Goal: Task Accomplishment & Management: Use online tool/utility

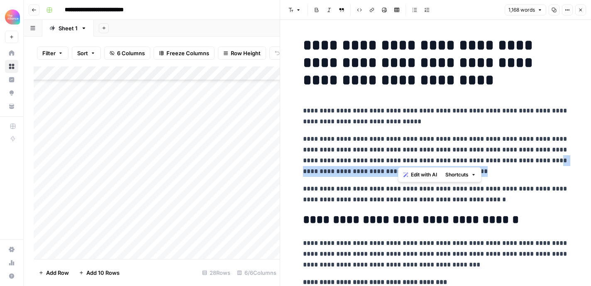
scroll to position [11, 0]
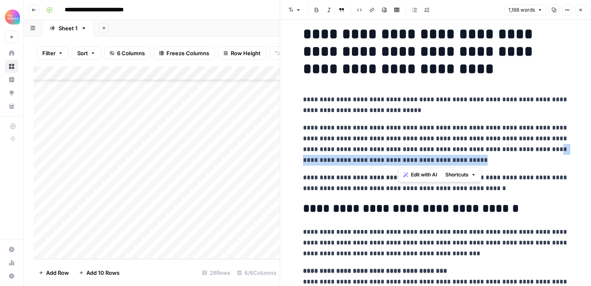
click at [35, 8] on icon "button" at bounding box center [34, 9] width 5 height 5
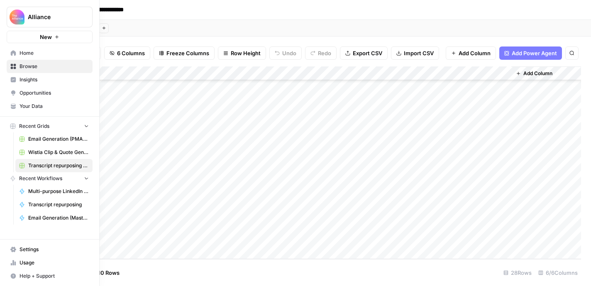
click at [13, 54] on icon at bounding box center [13, 53] width 6 height 6
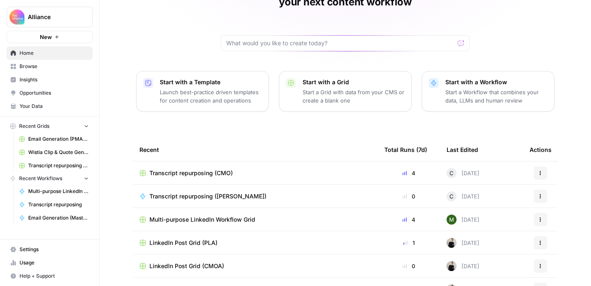
scroll to position [96, 0]
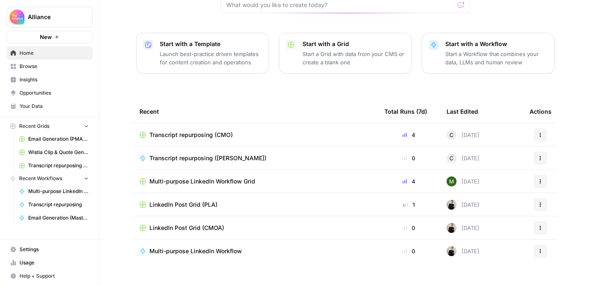
click at [194, 224] on span "LinkedIn Post Grid (CMOA)" at bounding box center [186, 228] width 75 height 8
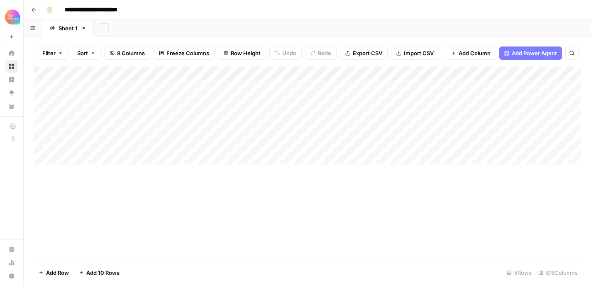
click at [91, 85] on div "Add Column" at bounding box center [308, 115] width 548 height 98
click at [71, 74] on div "Add Column" at bounding box center [308, 115] width 548 height 98
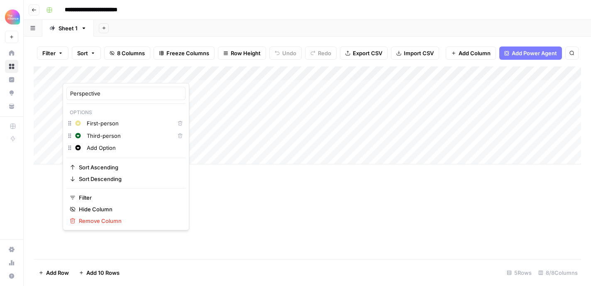
click at [189, 110] on div "Add Column" at bounding box center [308, 115] width 548 height 98
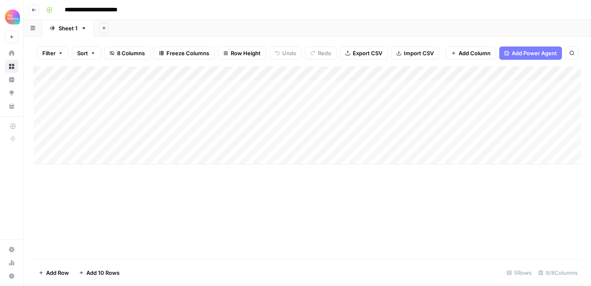
click at [97, 83] on div "Add Column" at bounding box center [308, 115] width 548 height 98
click at [99, 128] on div "Third-person" at bounding box center [96, 134] width 44 height 12
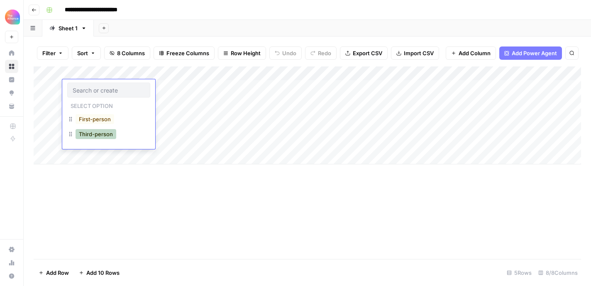
click at [99, 133] on button "Third-person" at bounding box center [96, 134] width 41 height 10
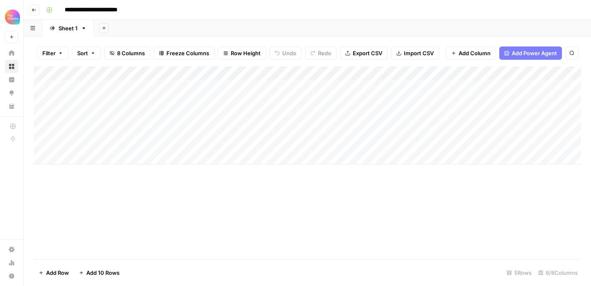
click at [176, 90] on div "Add Column" at bounding box center [308, 115] width 548 height 98
click at [163, 135] on button "Value" at bounding box center [160, 134] width 21 height 10
click at [234, 80] on div "Add Column" at bounding box center [308, 115] width 548 height 98
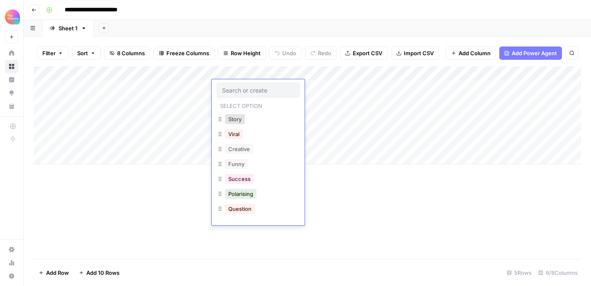
click at [234, 80] on div "Select option Story Viral Creative Funny Success Polarising Question Pain Point…" at bounding box center [258, 152] width 93 height 146
click at [251, 194] on button "Authority" at bounding box center [240, 195] width 30 height 10
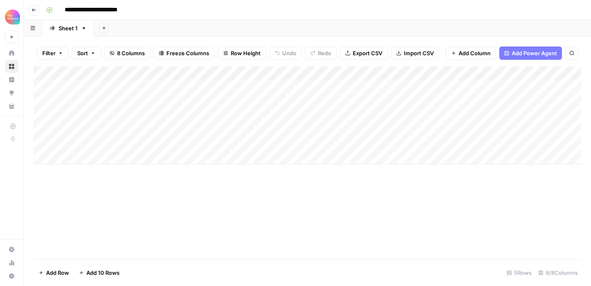
click at [332, 92] on div "Add Column" at bounding box center [308, 115] width 548 height 98
type textarea "**********"
click at [446, 91] on div "Add Column" at bounding box center [308, 115] width 548 height 98
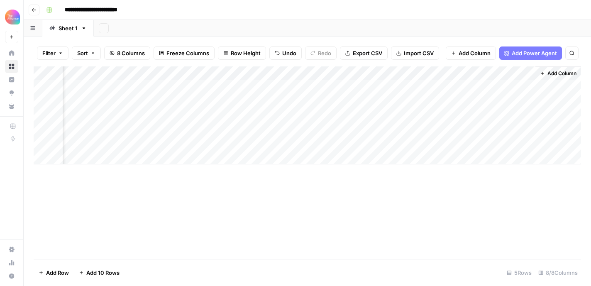
click at [321, 86] on div "Add Column" at bounding box center [308, 115] width 548 height 98
type textarea "**********"
click at [493, 90] on div "Add Column" at bounding box center [308, 115] width 548 height 98
click at [470, 87] on div "Add Column" at bounding box center [308, 115] width 548 height 98
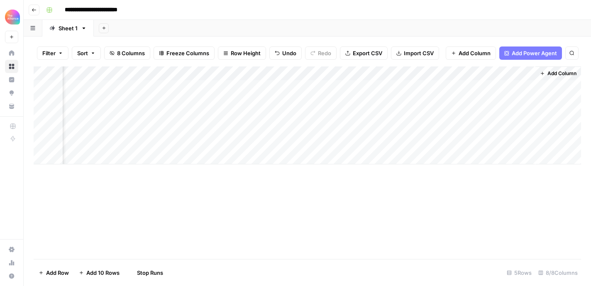
scroll to position [0, 350]
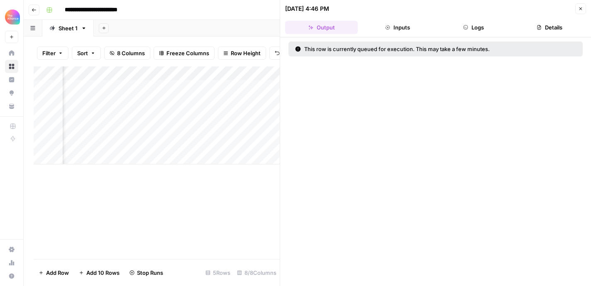
click at [237, 76] on div "Add Column" at bounding box center [157, 115] width 246 height 98
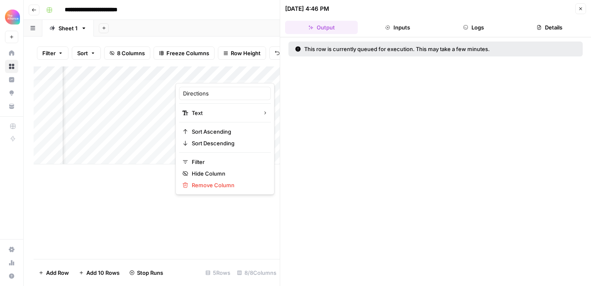
click at [579, 9] on icon "button" at bounding box center [580, 8] width 5 height 5
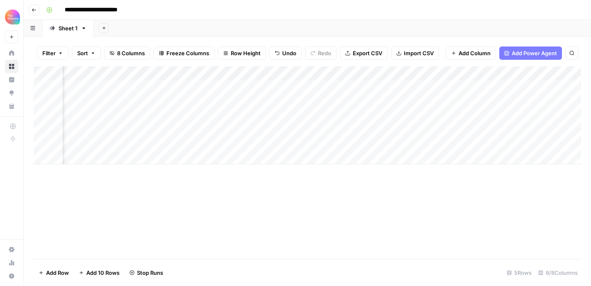
scroll to position [0, 355]
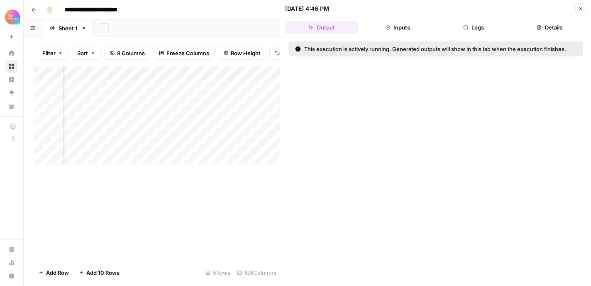
click at [581, 7] on icon "button" at bounding box center [580, 8] width 5 height 5
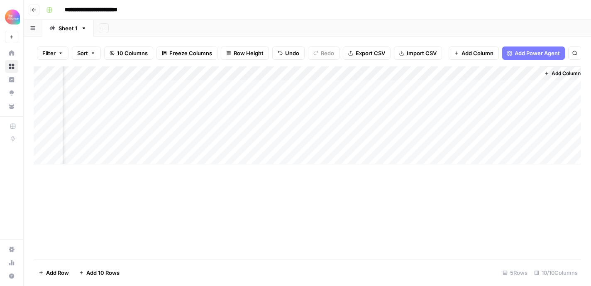
scroll to position [0, 505]
click at [526, 87] on div "Add Column" at bounding box center [308, 115] width 548 height 98
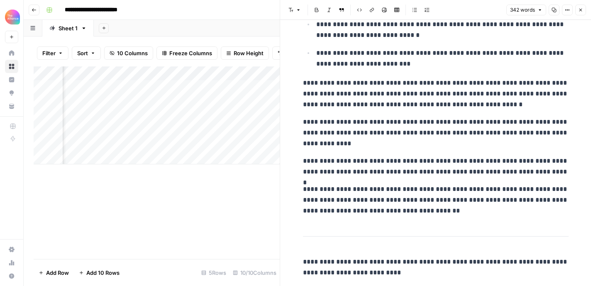
scroll to position [295, 0]
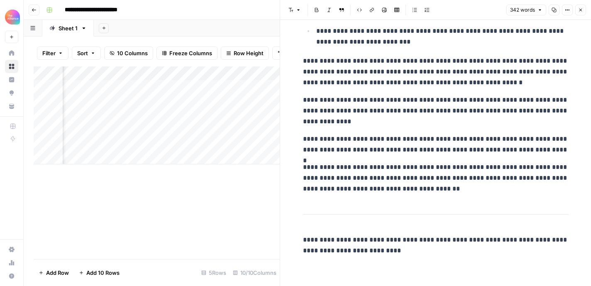
click at [373, 114] on p "**********" at bounding box center [436, 111] width 266 height 32
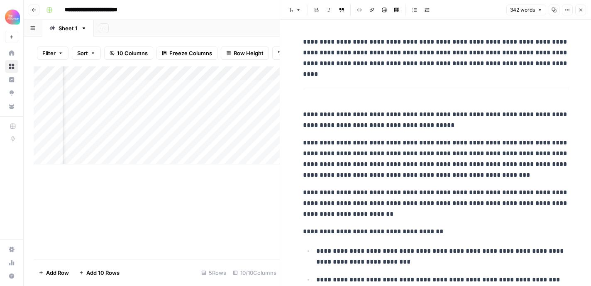
click at [580, 12] on icon "button" at bounding box center [580, 9] width 5 height 5
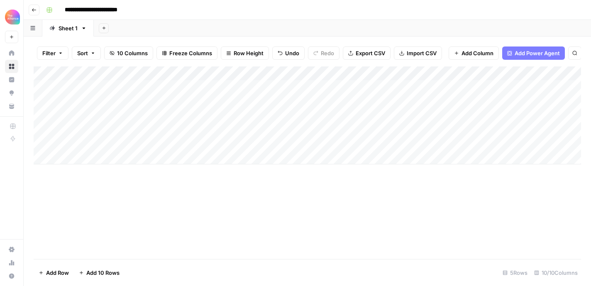
click at [268, 89] on div "Add Column" at bounding box center [308, 115] width 548 height 98
click at [247, 87] on div "Add Column" at bounding box center [308, 115] width 548 height 98
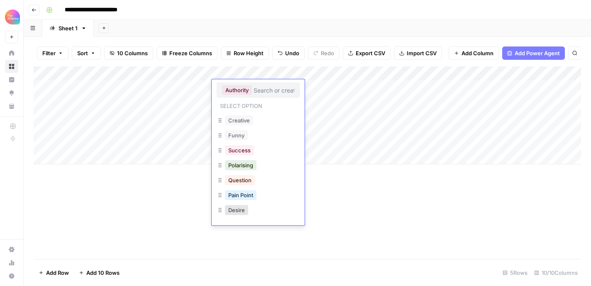
scroll to position [34, 0]
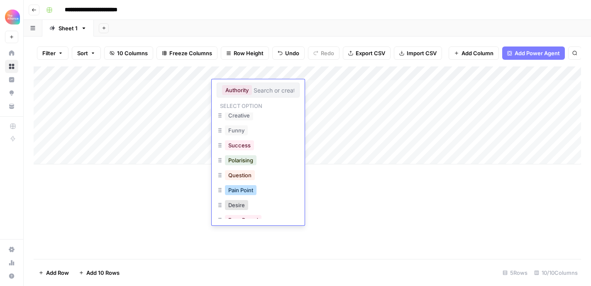
click at [252, 193] on button "Pain Point" at bounding box center [241, 190] width 32 height 10
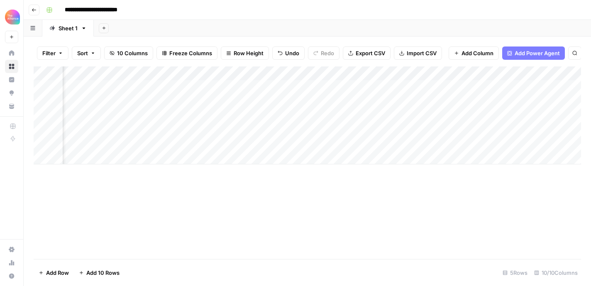
scroll to position [0, 335]
click at [479, 89] on div "Add Column" at bounding box center [308, 115] width 548 height 98
click at [548, 87] on div "Add Column" at bounding box center [308, 115] width 548 height 98
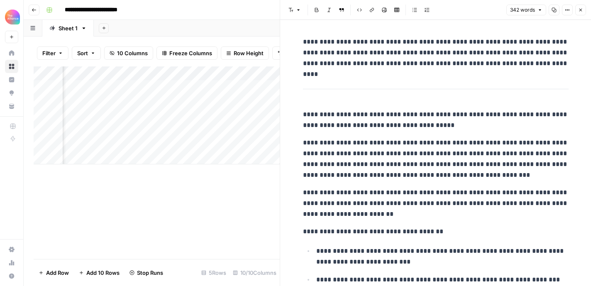
click at [583, 8] on button "Close" at bounding box center [580, 10] width 11 height 11
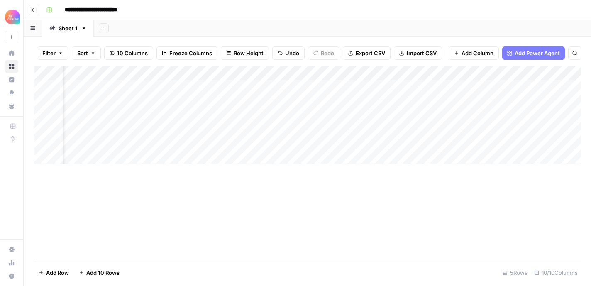
drag, startPoint x: 408, startPoint y: 196, endPoint x: 500, endPoint y: 196, distance: 92.2
click at [500, 196] on div "Add Column" at bounding box center [308, 162] width 548 height 193
click at [526, 88] on div "Add Column" at bounding box center [308, 115] width 548 height 98
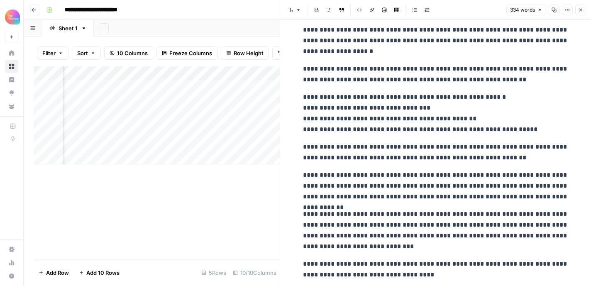
scroll to position [135, 0]
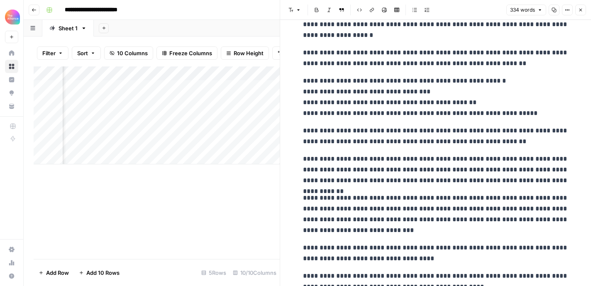
click at [340, 126] on p "**********" at bounding box center [436, 136] width 266 height 22
copy div "**********"
click at [578, 11] on icon "button" at bounding box center [580, 9] width 5 height 5
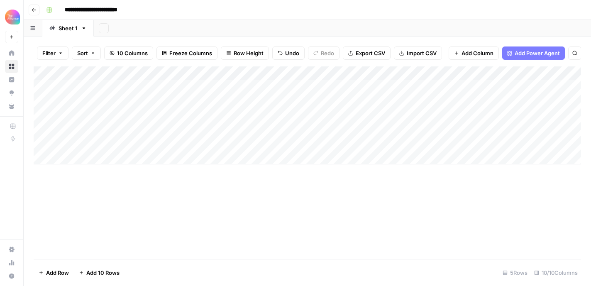
click at [232, 87] on div "Add Column" at bounding box center [308, 115] width 548 height 98
click at [250, 88] on div "Add Column" at bounding box center [308, 115] width 548 height 98
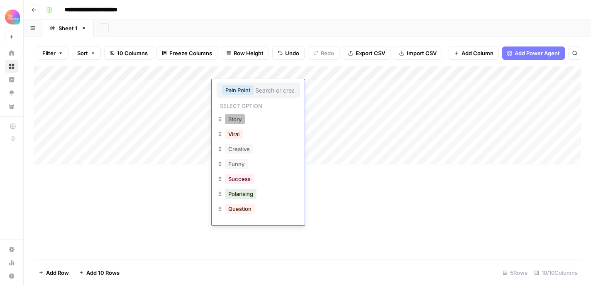
click at [242, 121] on button "Story" at bounding box center [235, 119] width 20 height 10
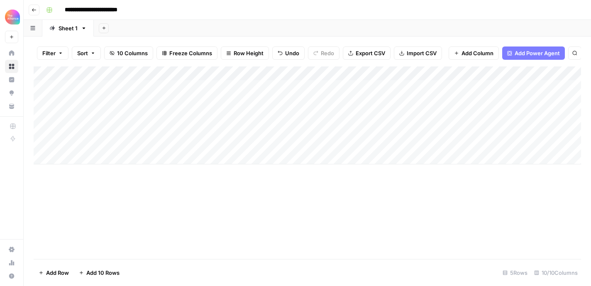
click at [401, 89] on div "Add Column" at bounding box center [308, 115] width 548 height 98
click at [572, 89] on div "Add Column" at bounding box center [308, 115] width 548 height 98
